Goal: Information Seeking & Learning: Learn about a topic

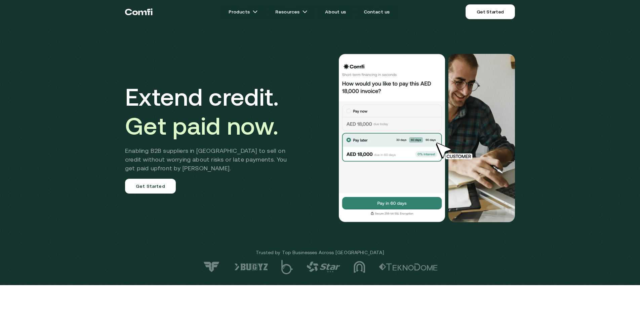
click at [284, 132] on h1 "Extend credit. Get paid now." at bounding box center [211, 111] width 172 height 58
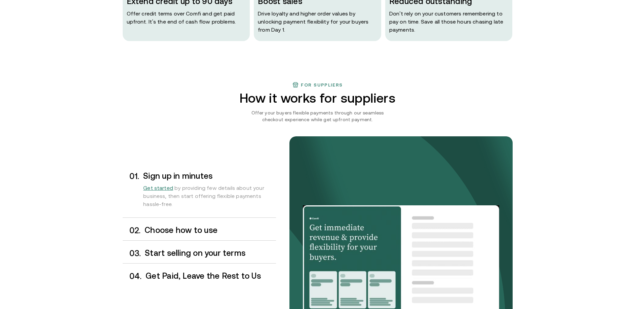
scroll to position [484, 0]
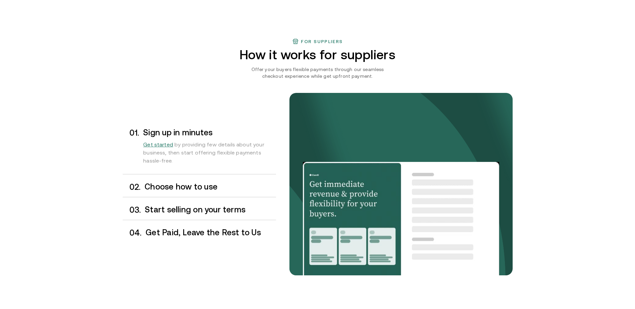
click at [202, 188] on h3 "Choose how to use" at bounding box center [210, 186] width 131 height 9
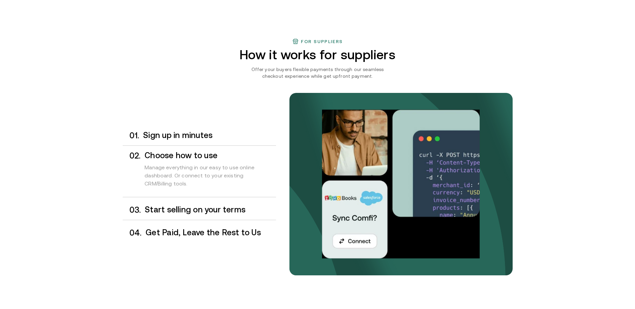
click at [201, 205] on h3 "Start selling on your terms" at bounding box center [210, 209] width 131 height 9
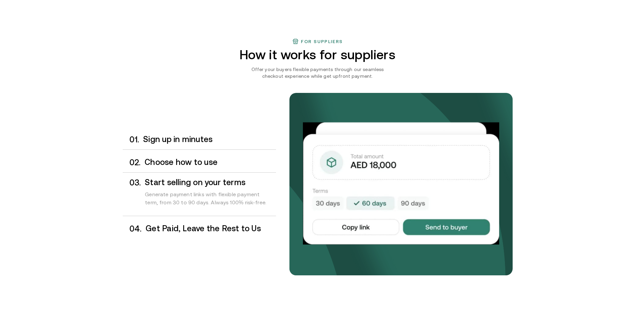
click at [201, 227] on h3 "Get Paid, Leave the Rest to Us" at bounding box center [211, 228] width 130 height 9
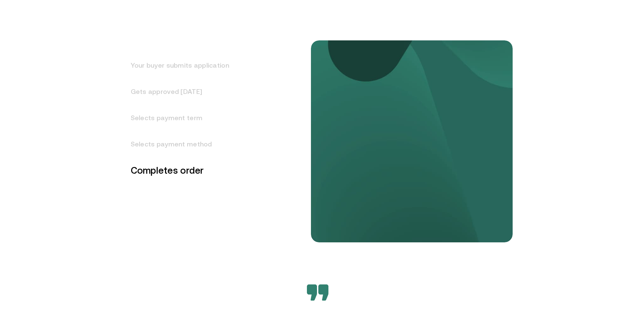
scroll to position [875, 0]
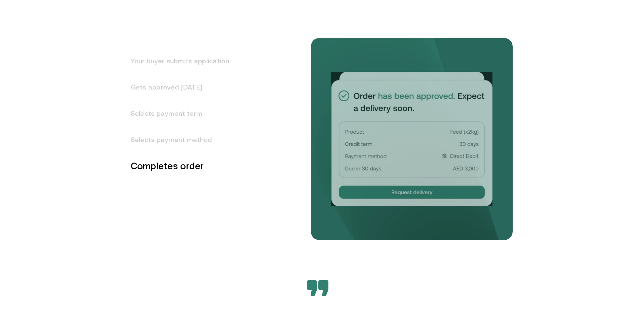
click at [194, 94] on h3 "Gets approved [DATE]" at bounding box center [176, 87] width 107 height 26
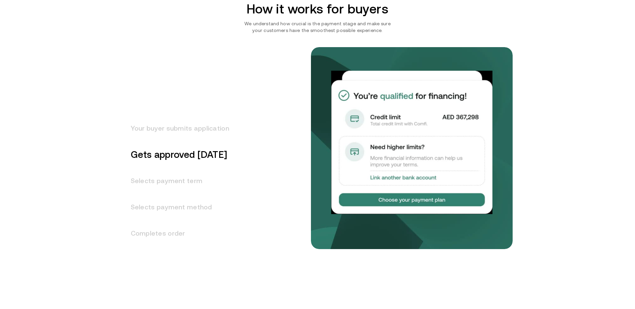
drag, startPoint x: 187, startPoint y: 109, endPoint x: 184, endPoint y: 114, distance: 5.6
click at [186, 110] on div "Your buyer submits application Gets approved in 1 day Selects payment term Sele…" at bounding box center [220, 195] width 195 height 222
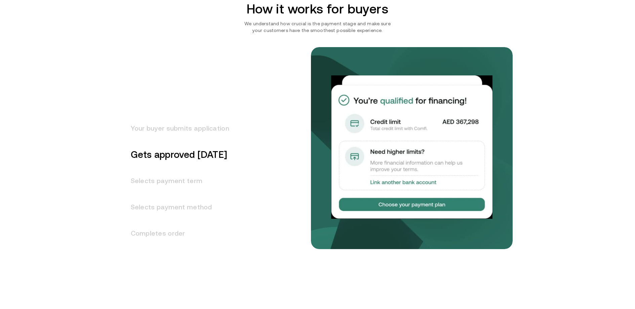
click at [180, 121] on h3 "Your buyer submits application" at bounding box center [176, 128] width 107 height 26
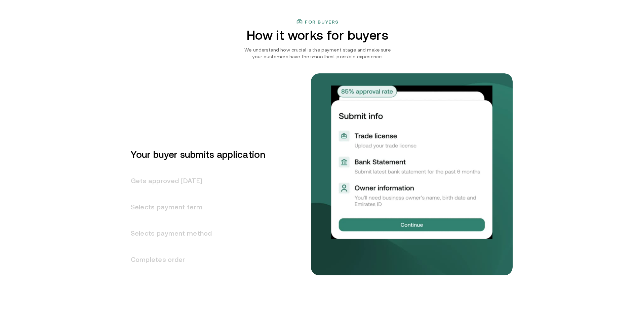
click at [162, 213] on h3 "Selects payment term" at bounding box center [194, 207] width 143 height 26
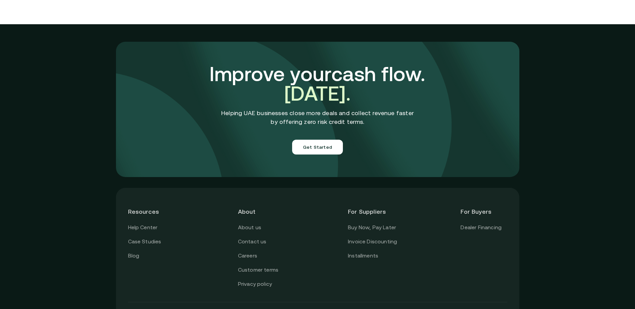
scroll to position [2356, 0]
